Goal: Consume media (video, audio): Consume media (video, audio)

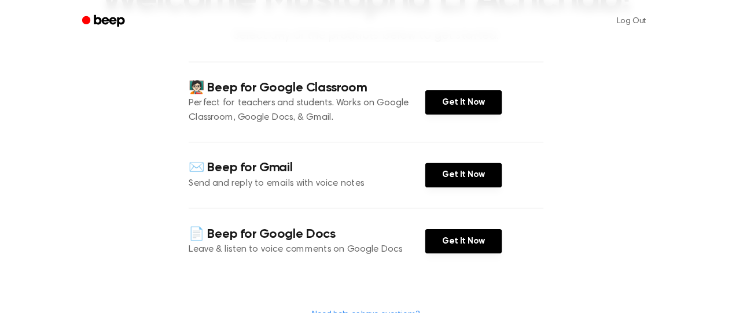
scroll to position [116, 0]
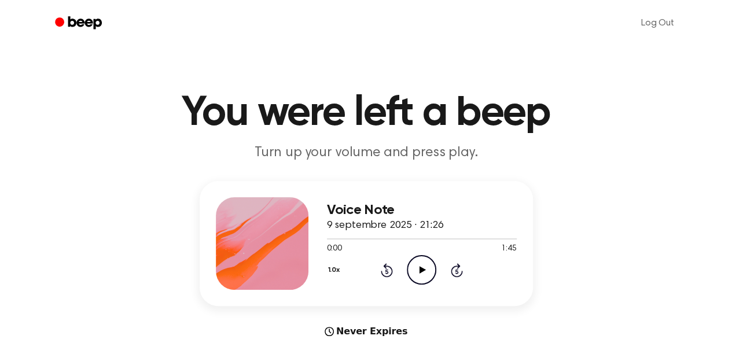
click at [420, 267] on icon "Play Audio" at bounding box center [422, 270] width 30 height 30
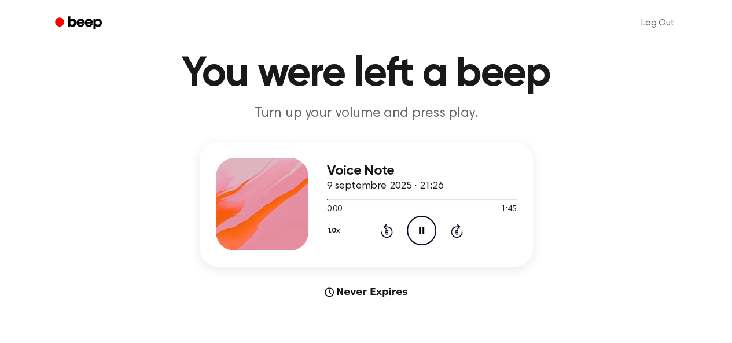
scroll to position [58, 0]
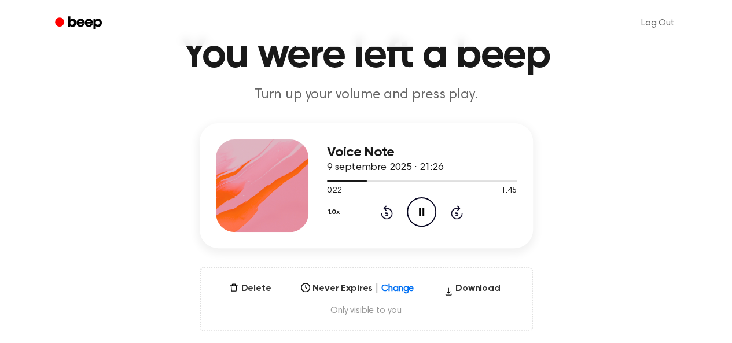
click at [709, 283] on div "Voice Note 9 septembre 2025 · 21:26 0:22 1:45 Your browser does not support the…" at bounding box center [366, 227] width 705 height 208
click at [643, 202] on div "Voice Note 9 septembre 2025 · 21:26 0:33 1:45 Your browser does not support the…" at bounding box center [366, 227] width 705 height 208
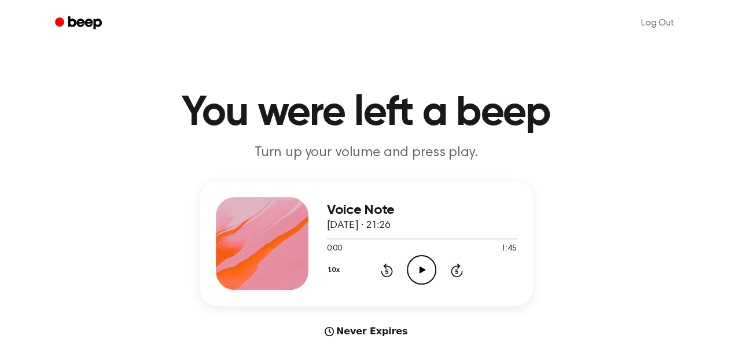
click at [421, 265] on icon "Play Audio" at bounding box center [422, 270] width 30 height 30
click at [339, 239] on div at bounding box center [422, 239] width 190 height 1
click at [353, 241] on div at bounding box center [422, 238] width 190 height 9
click at [372, 239] on div at bounding box center [422, 239] width 190 height 1
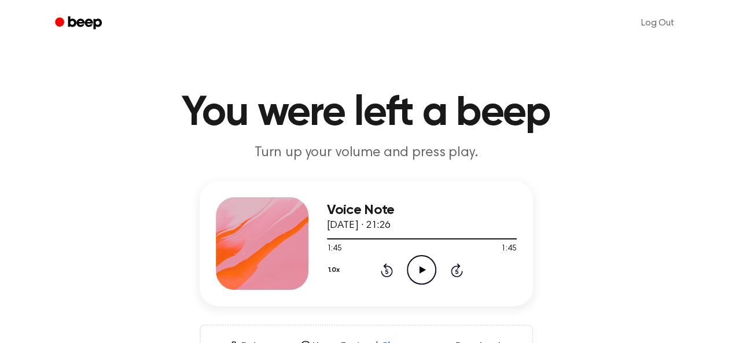
click at [417, 263] on icon "Play Audio" at bounding box center [422, 270] width 30 height 30
click at [403, 237] on div at bounding box center [422, 238] width 190 height 9
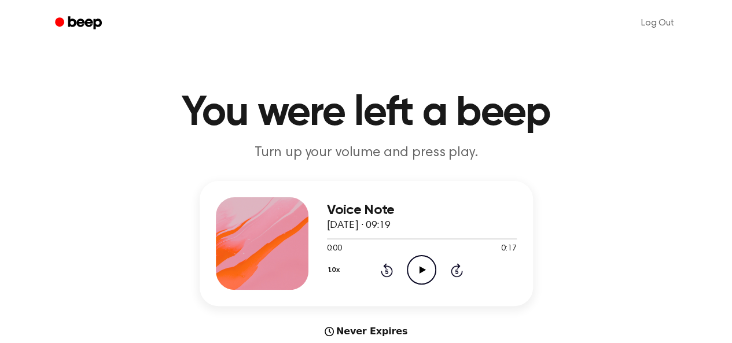
click at [416, 278] on icon "Play Audio" at bounding box center [422, 270] width 30 height 30
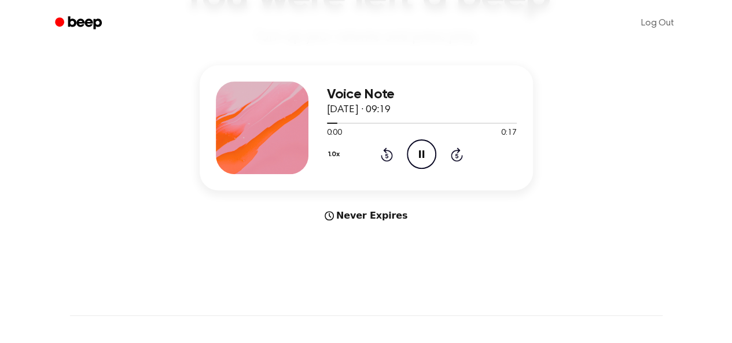
scroll to position [58, 0]
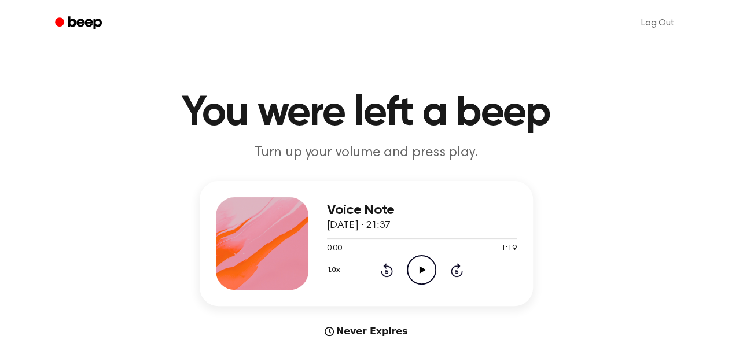
click at [425, 273] on icon "Play Audio" at bounding box center [422, 270] width 30 height 30
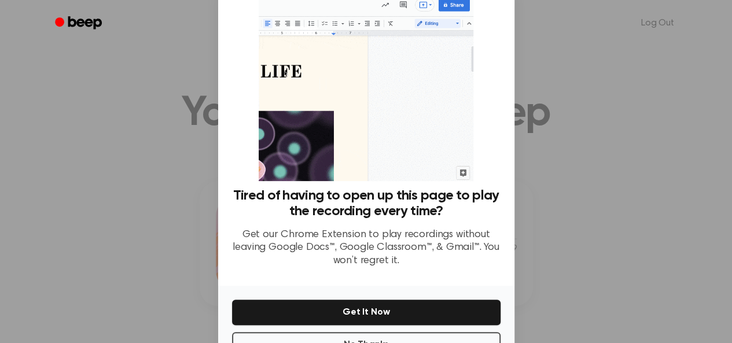
scroll to position [78, 0]
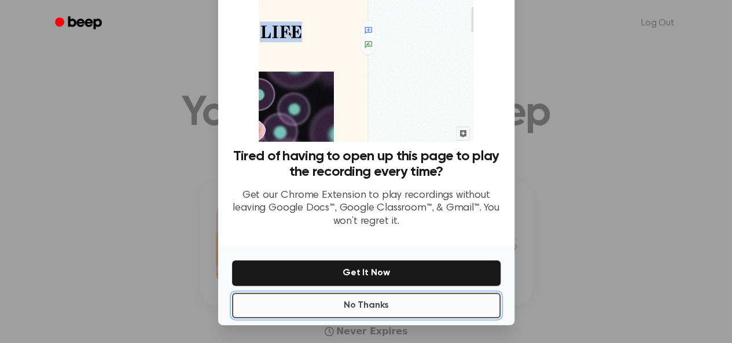
click at [437, 302] on button "No Thanks" at bounding box center [366, 305] width 269 height 25
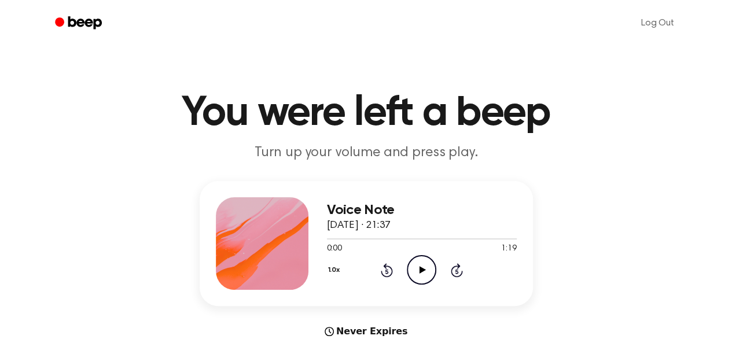
click at [418, 277] on icon "Play Audio" at bounding box center [422, 270] width 30 height 30
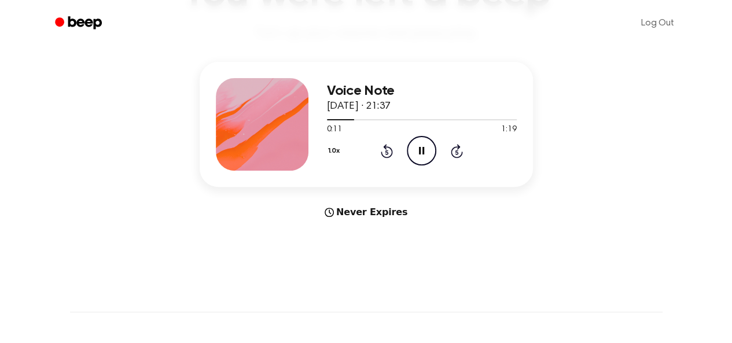
scroll to position [116, 0]
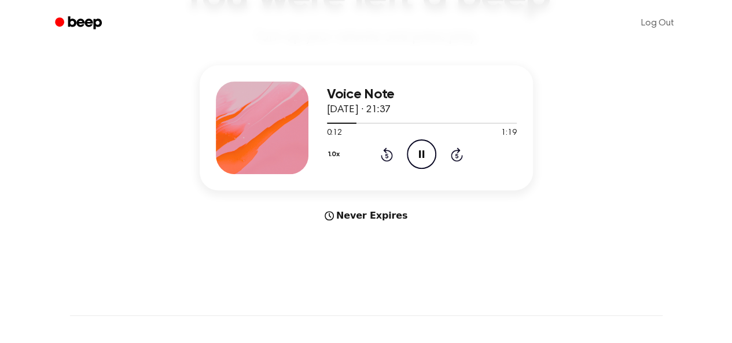
click at [333, 214] on icon at bounding box center [329, 215] width 9 height 9
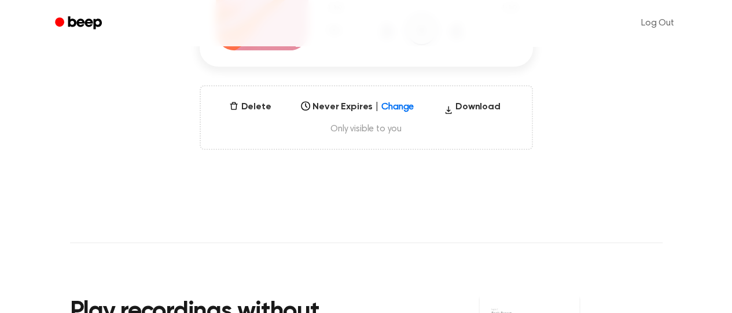
scroll to position [0, 0]
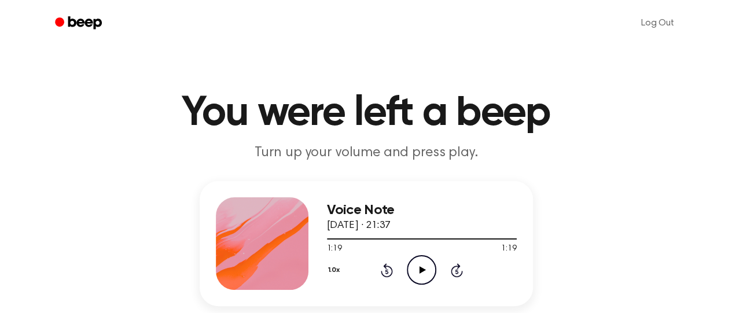
click at [427, 263] on icon "Play Audio" at bounding box center [422, 270] width 30 height 30
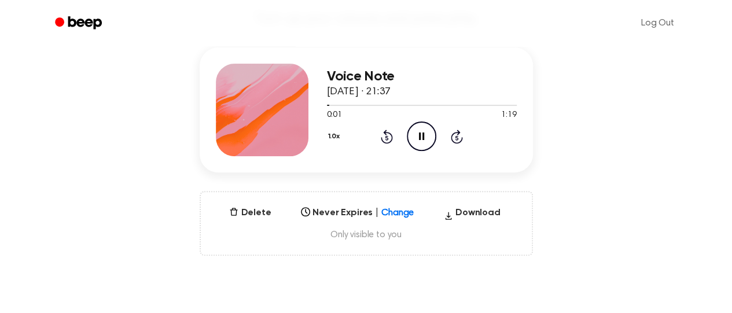
scroll to position [116, 0]
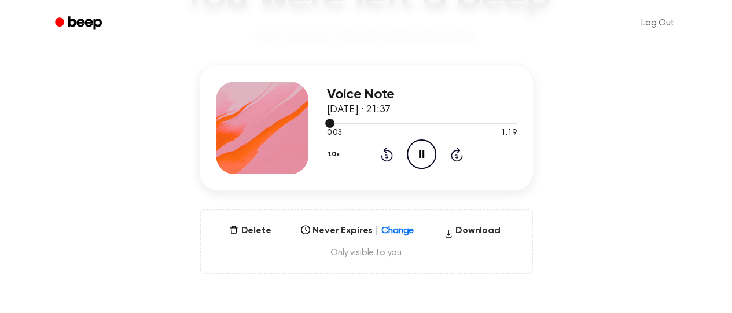
click at [347, 124] on div at bounding box center [422, 122] width 190 height 9
click at [375, 255] on span "Only visible to you" at bounding box center [366, 253] width 303 height 12
click at [467, 230] on button "Download" at bounding box center [472, 233] width 66 height 19
